Goal: Navigation & Orientation: Find specific page/section

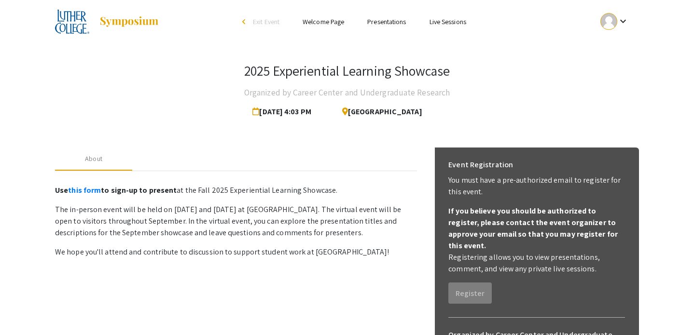
click at [380, 17] on link "Presentations" at bounding box center [386, 21] width 39 height 9
click at [444, 23] on link "Live Sessions" at bounding box center [447, 21] width 37 height 9
click at [395, 21] on link "Presentations" at bounding box center [386, 21] width 39 height 9
click at [331, 22] on link "Welcome Page" at bounding box center [322, 21] width 41 height 9
click at [309, 112] on span "[DATE] 4:03 PM" at bounding box center [283, 111] width 63 height 19
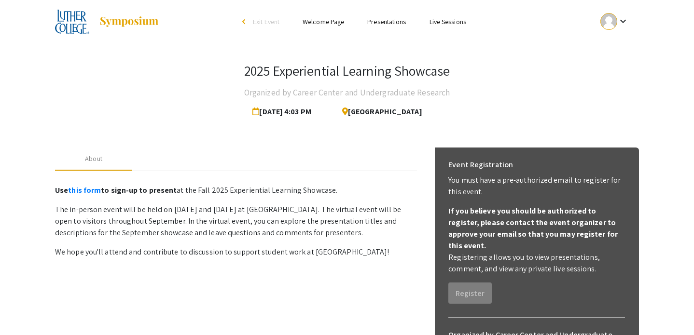
click at [306, 111] on span "[DATE] 4:03 PM" at bounding box center [283, 111] width 63 height 19
click at [382, 112] on span "[GEOGRAPHIC_DATA]" at bounding box center [378, 111] width 88 height 19
click at [393, 27] on li "Presentations" at bounding box center [386, 22] width 62 height 12
click at [393, 25] on link "Presentations" at bounding box center [386, 21] width 39 height 9
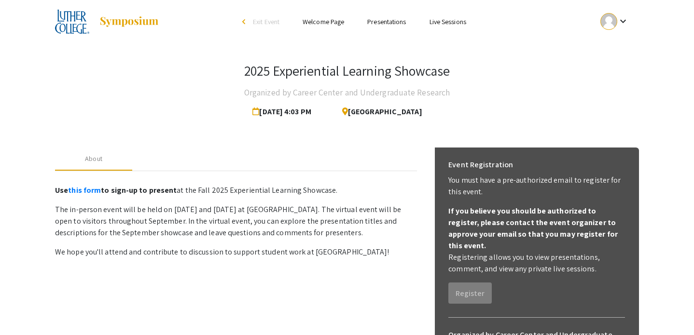
click at [444, 22] on link "Live Sessions" at bounding box center [447, 21] width 37 height 9
click at [244, 20] on div "arrow_back_ios" at bounding box center [245, 22] width 6 height 6
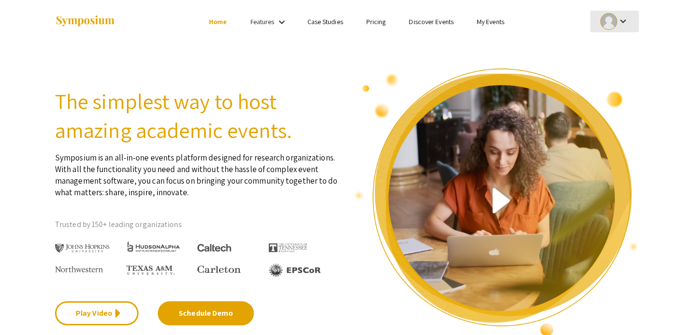
click at [620, 23] on mat-icon "keyboard_arrow_down" at bounding box center [623, 21] width 12 height 12
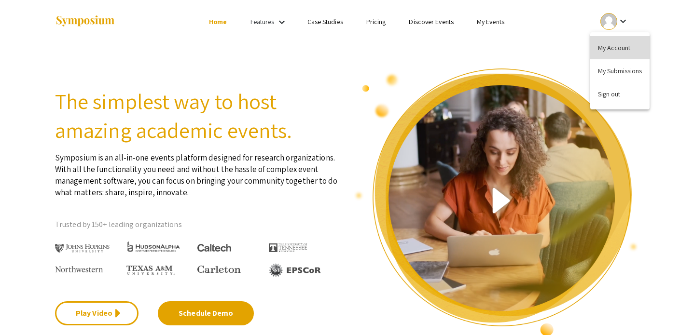
click at [620, 48] on button "My Account" at bounding box center [619, 47] width 59 height 23
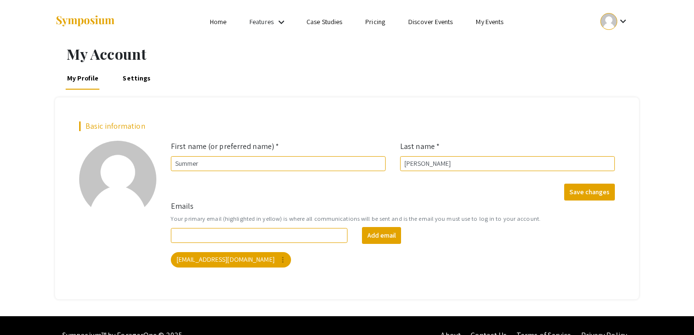
click at [490, 23] on link "My Events" at bounding box center [489, 21] width 27 height 9
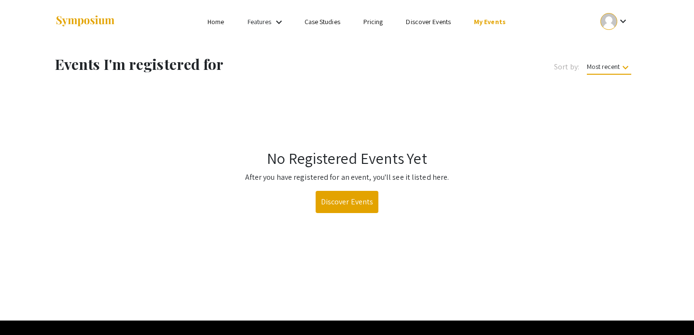
click at [619, 24] on mat-icon "keyboard_arrow_down" at bounding box center [623, 21] width 12 height 12
click at [614, 78] on button "My Submissions" at bounding box center [619, 70] width 59 height 23
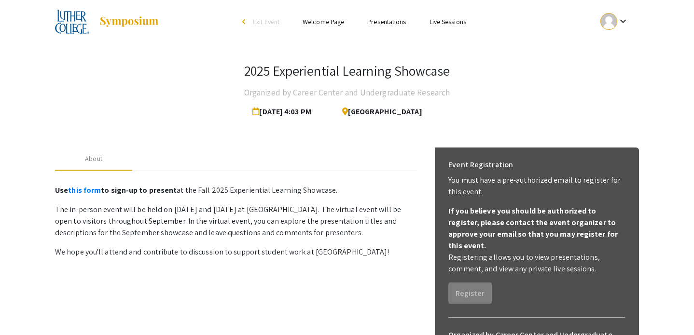
scroll to position [154, 0]
